Goal: Navigation & Orientation: Find specific page/section

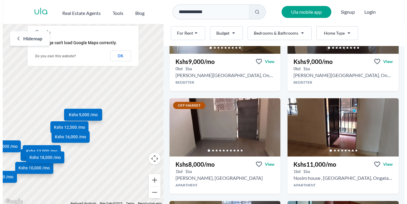
scroll to position [100, 0]
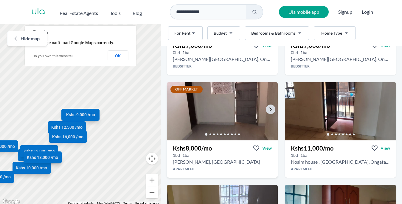
click at [235, 109] on img at bounding box center [222, 110] width 117 height 61
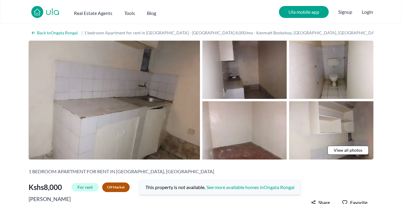
click at [184, 120] on img at bounding box center [114, 100] width 171 height 119
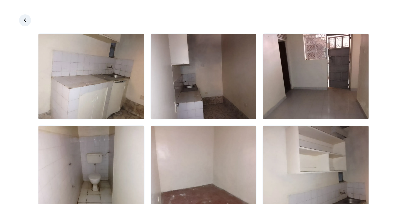
click at [30, 22] on link at bounding box center [25, 20] width 12 height 12
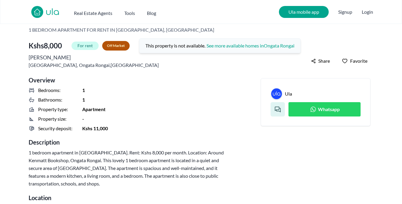
scroll to position [135, 0]
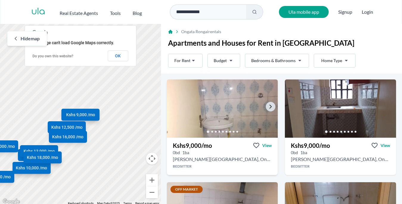
click at [269, 102] on img at bounding box center [222, 108] width 117 height 61
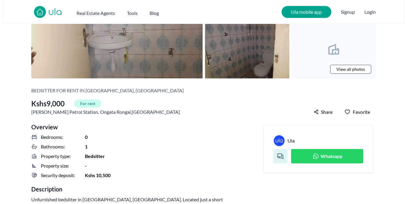
scroll to position [89, 0]
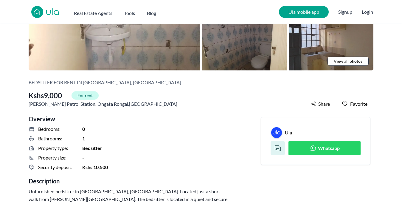
click at [338, 59] on span "View all photos" at bounding box center [348, 61] width 29 height 6
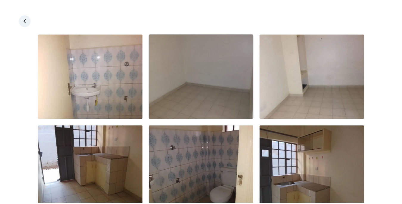
scroll to position [114, 0]
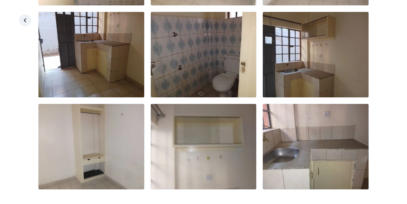
click at [27, 22] on icon at bounding box center [25, 20] width 6 height 6
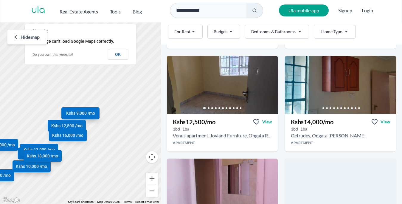
scroll to position [227, 0]
